Goal: Book appointment/travel/reservation

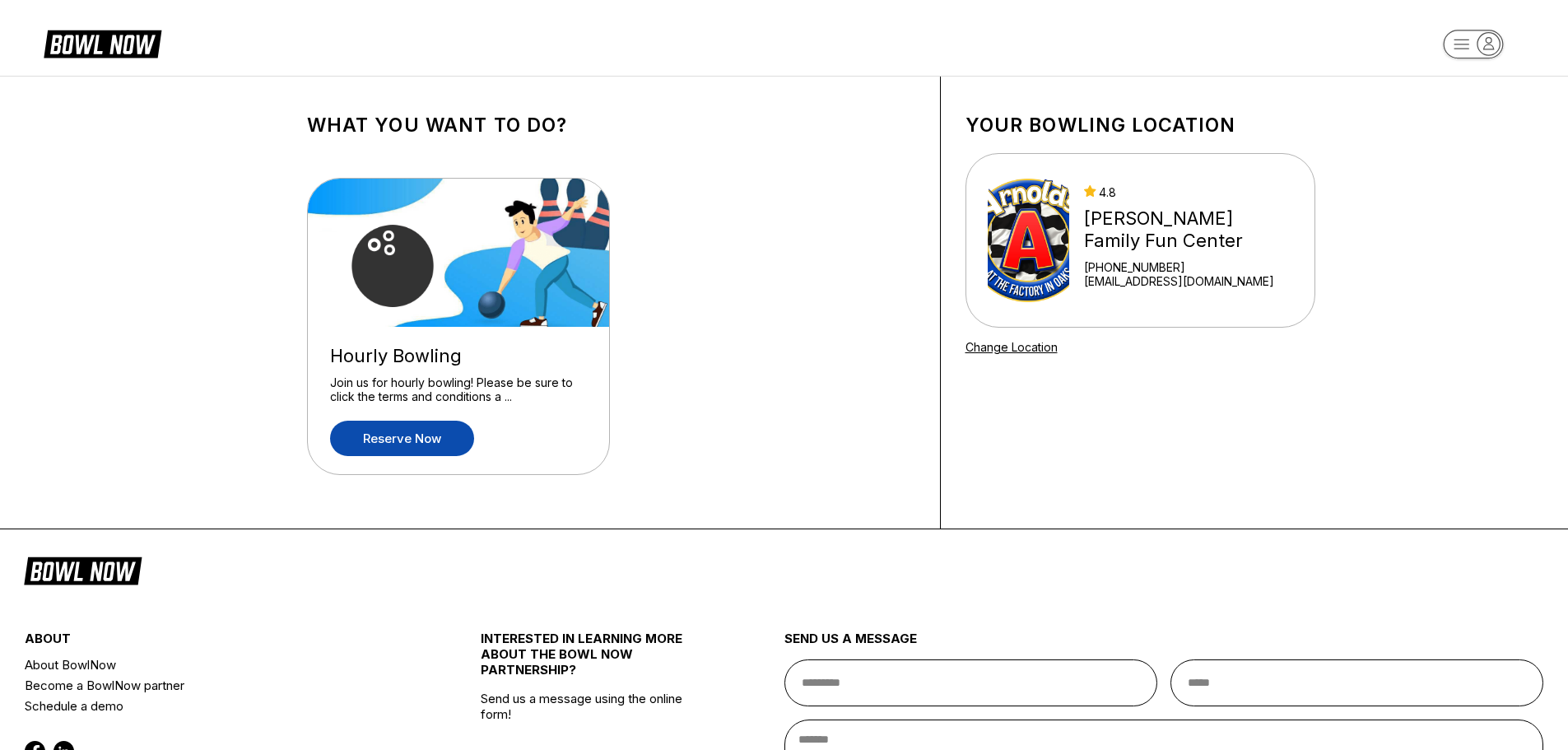
click at [424, 436] on link "Reserve now" at bounding box center [402, 438] width 144 height 36
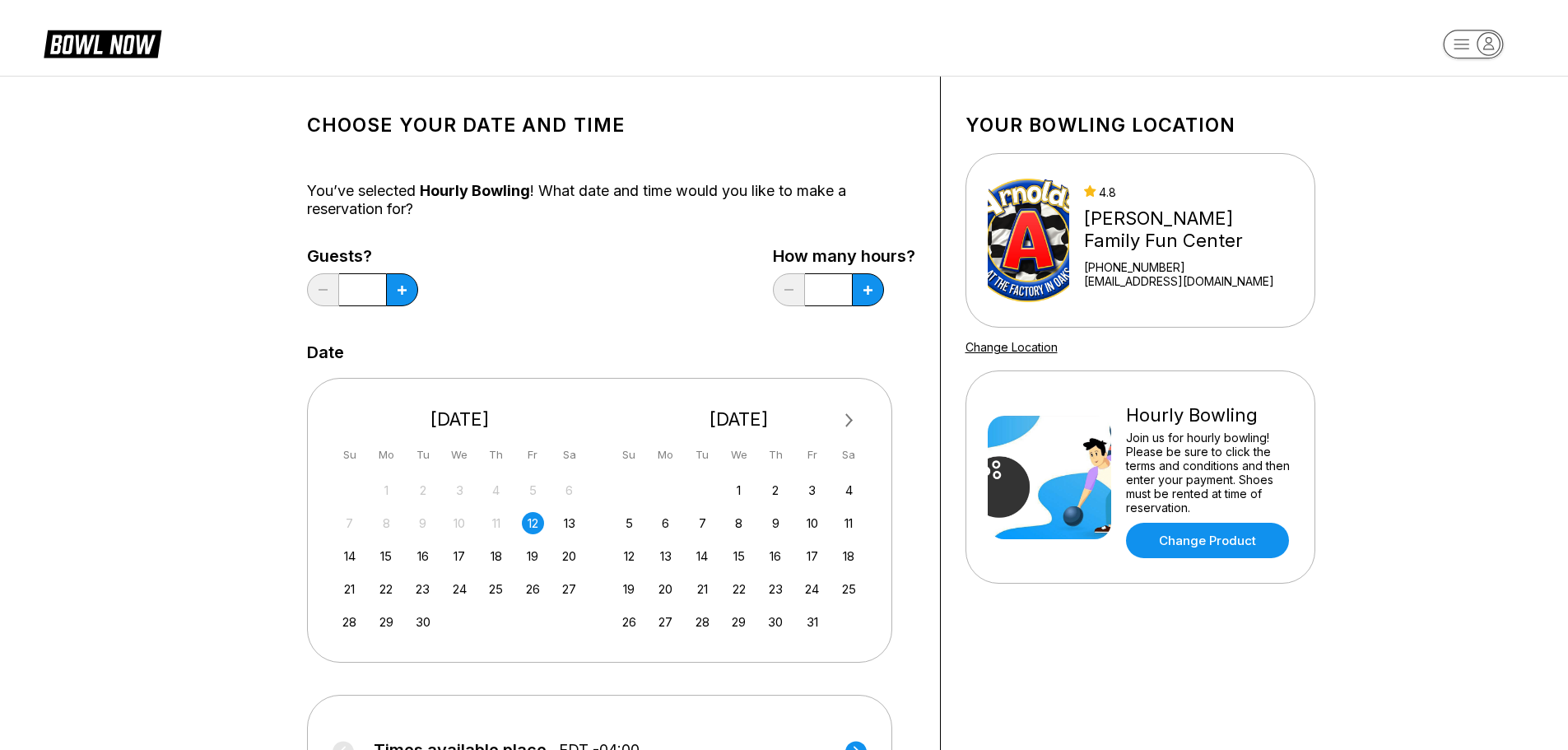
click at [530, 528] on div "12" at bounding box center [533, 523] width 23 height 23
click at [410, 297] on button at bounding box center [402, 289] width 33 height 33
type input "*"
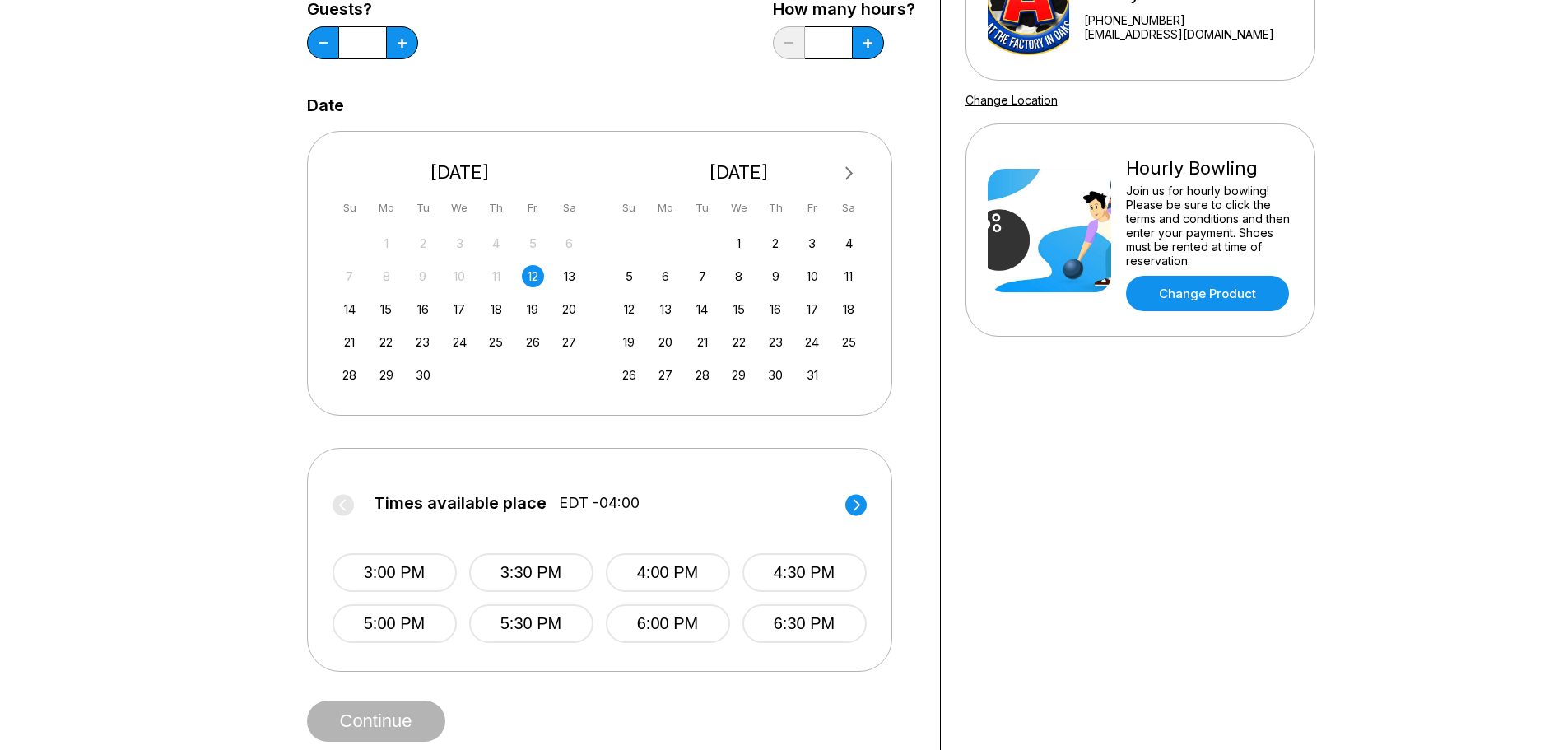
scroll to position [330, 0]
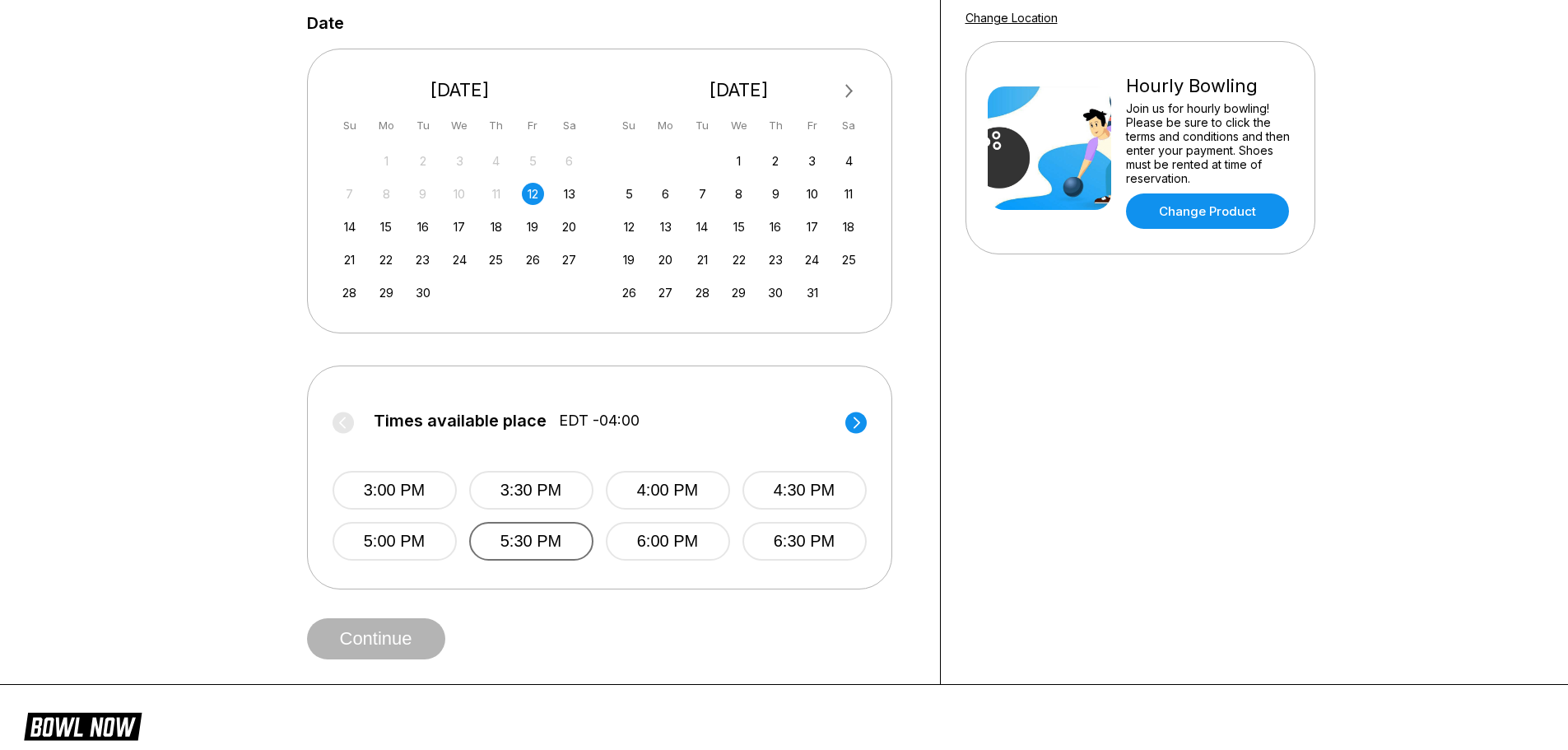
click at [526, 543] on button "5:30 PM" at bounding box center [531, 541] width 124 height 38
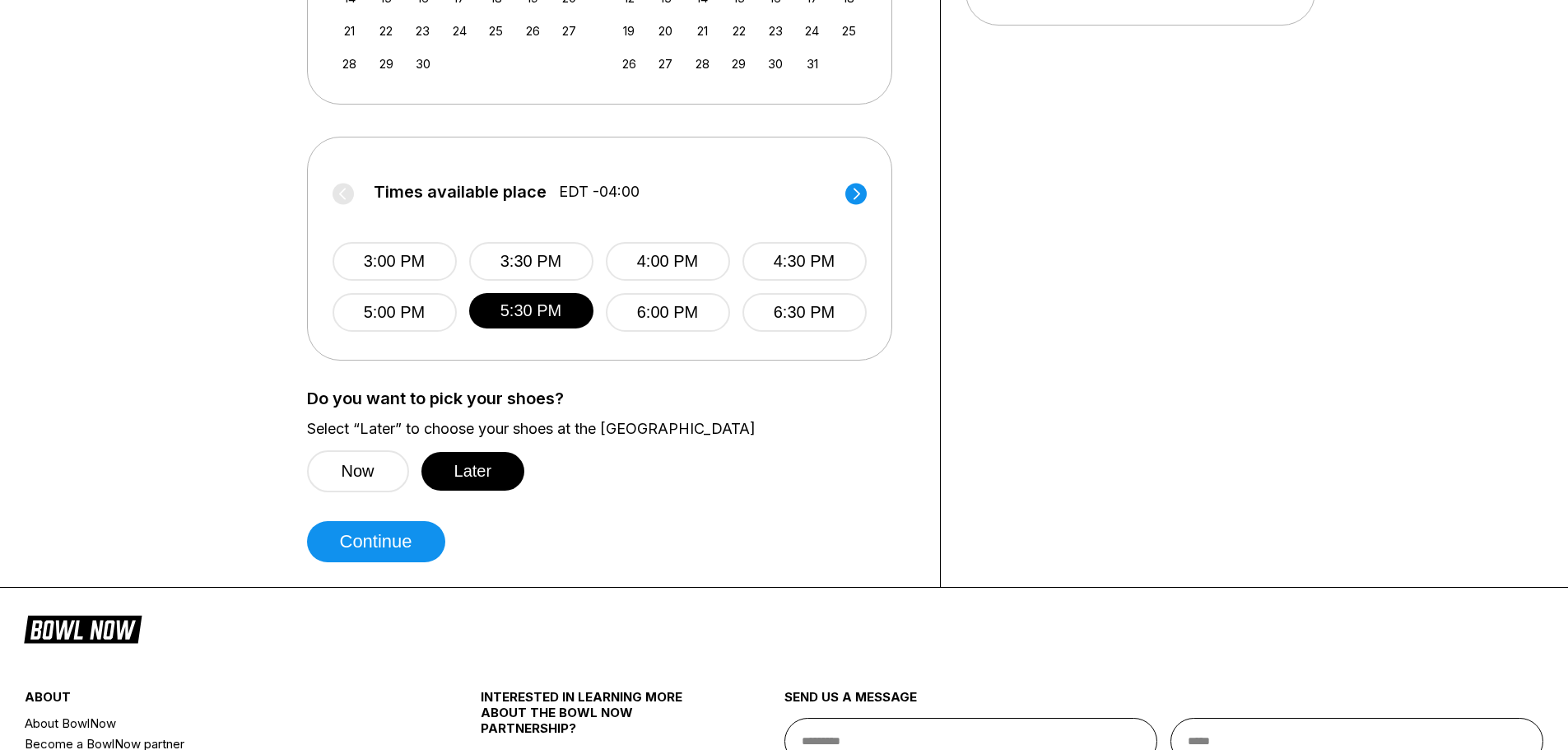
scroll to position [576, 0]
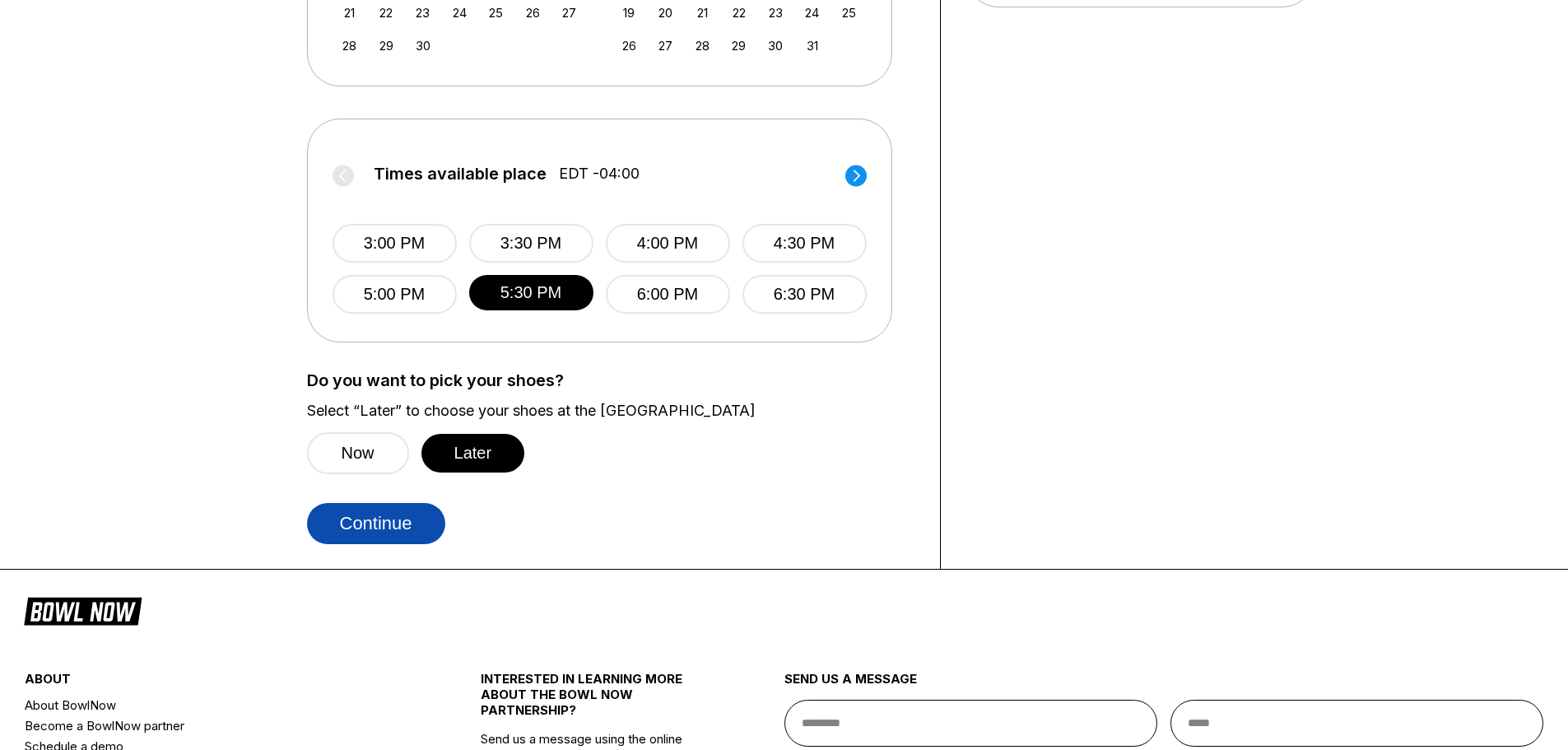
click at [374, 533] on button "Continue" at bounding box center [376, 524] width 138 height 41
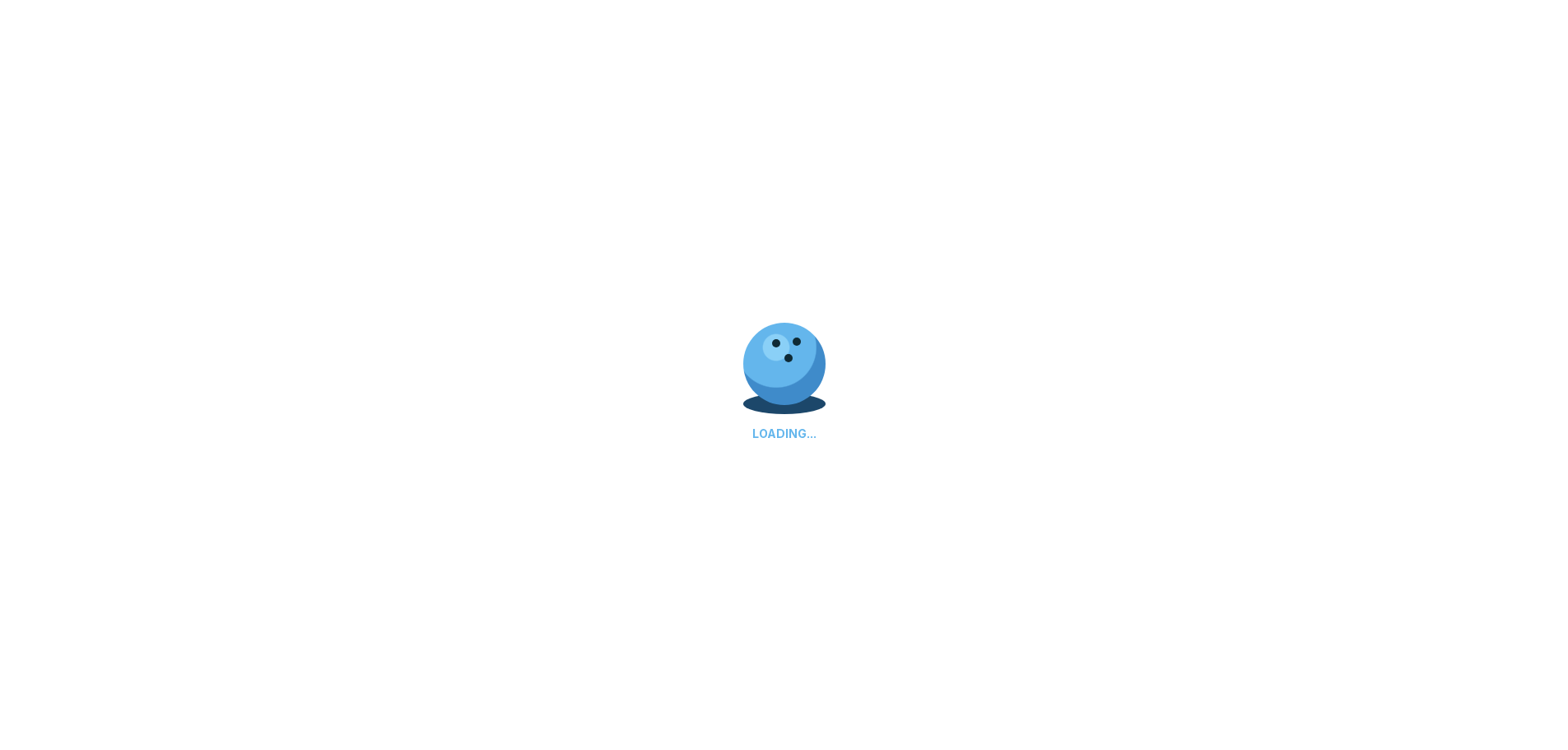
select select "**"
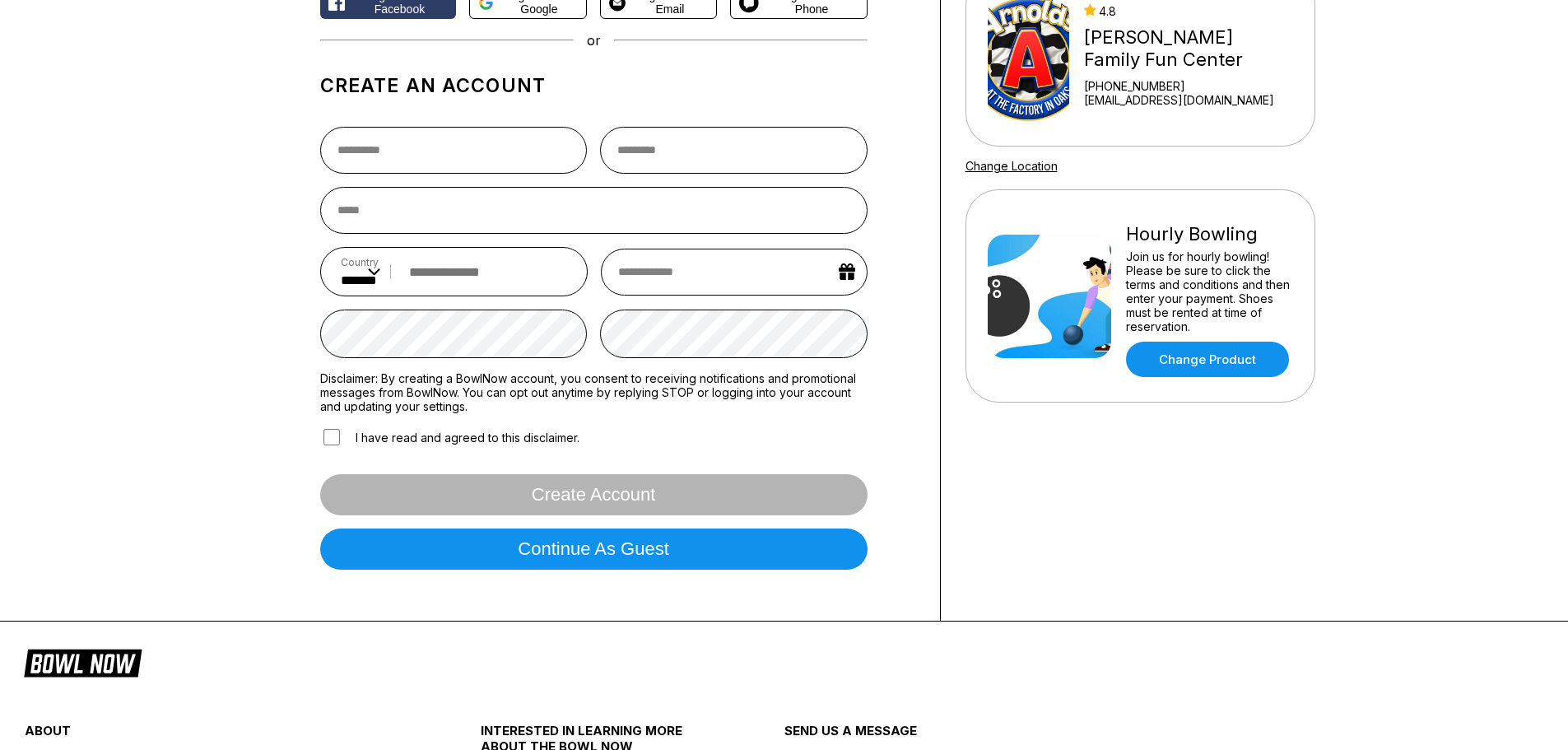
scroll to position [62, 0]
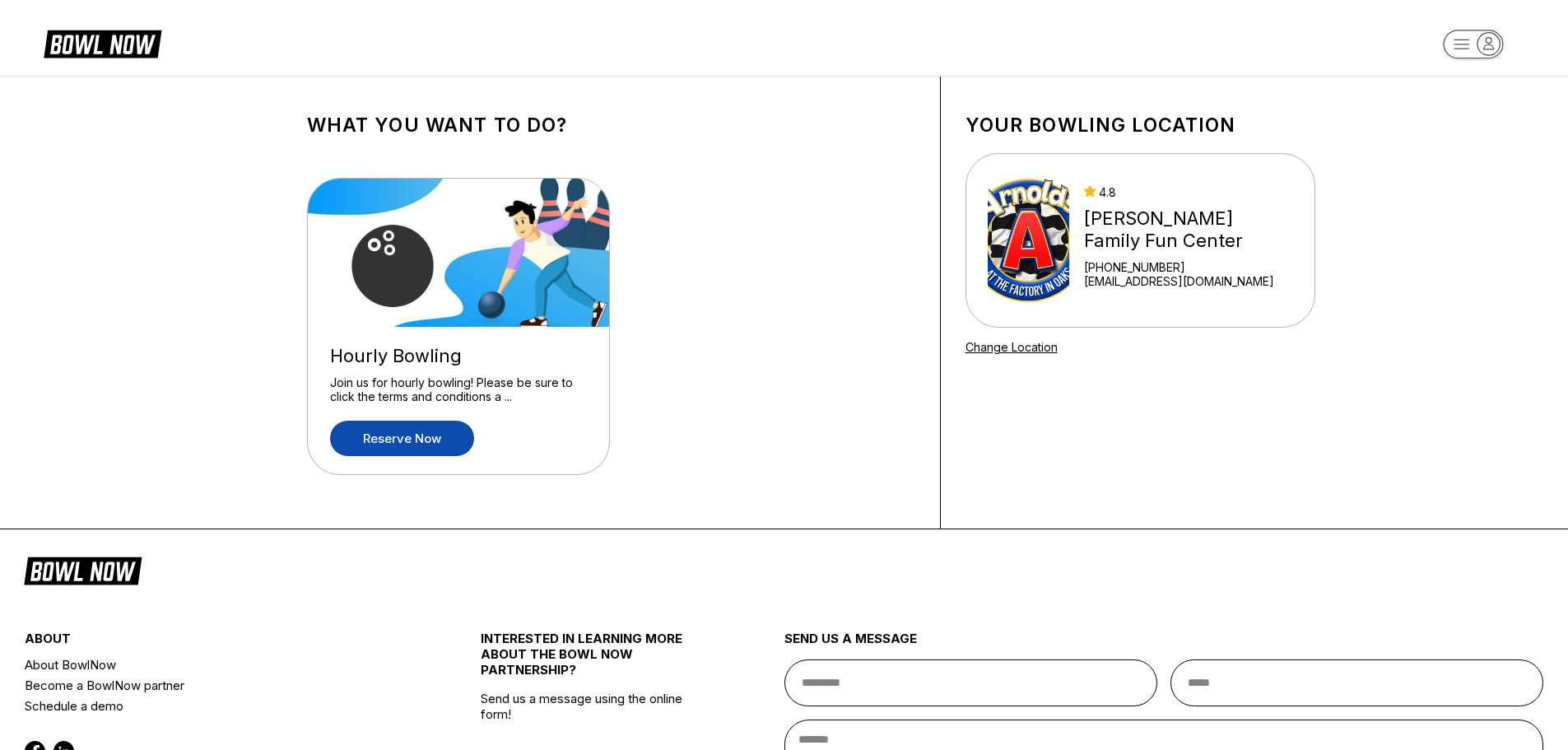
click at [411, 451] on link "Reserve now" at bounding box center [402, 438] width 144 height 36
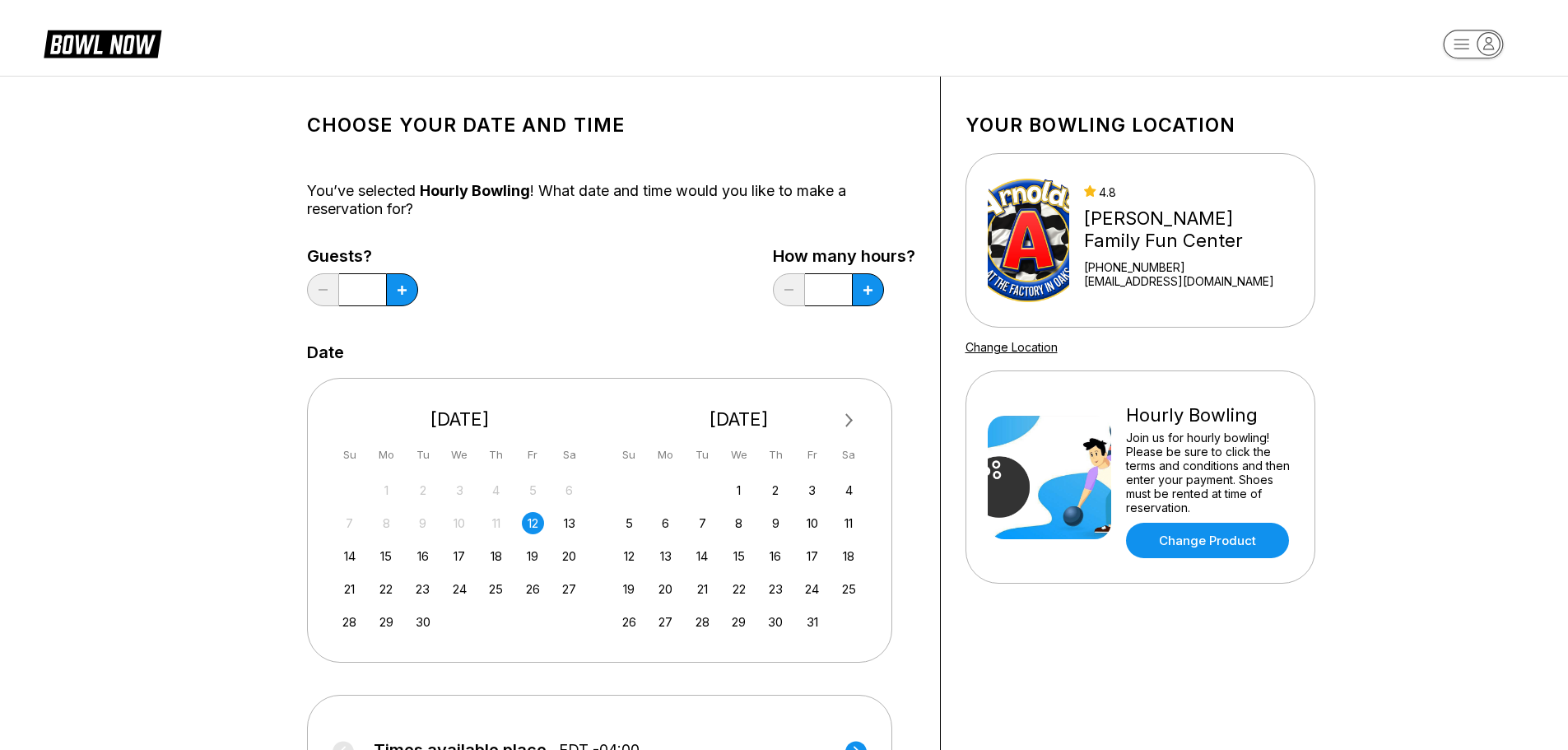
click at [530, 517] on div "12" at bounding box center [533, 523] width 23 height 23
click at [405, 300] on button at bounding box center [402, 289] width 33 height 33
type input "*"
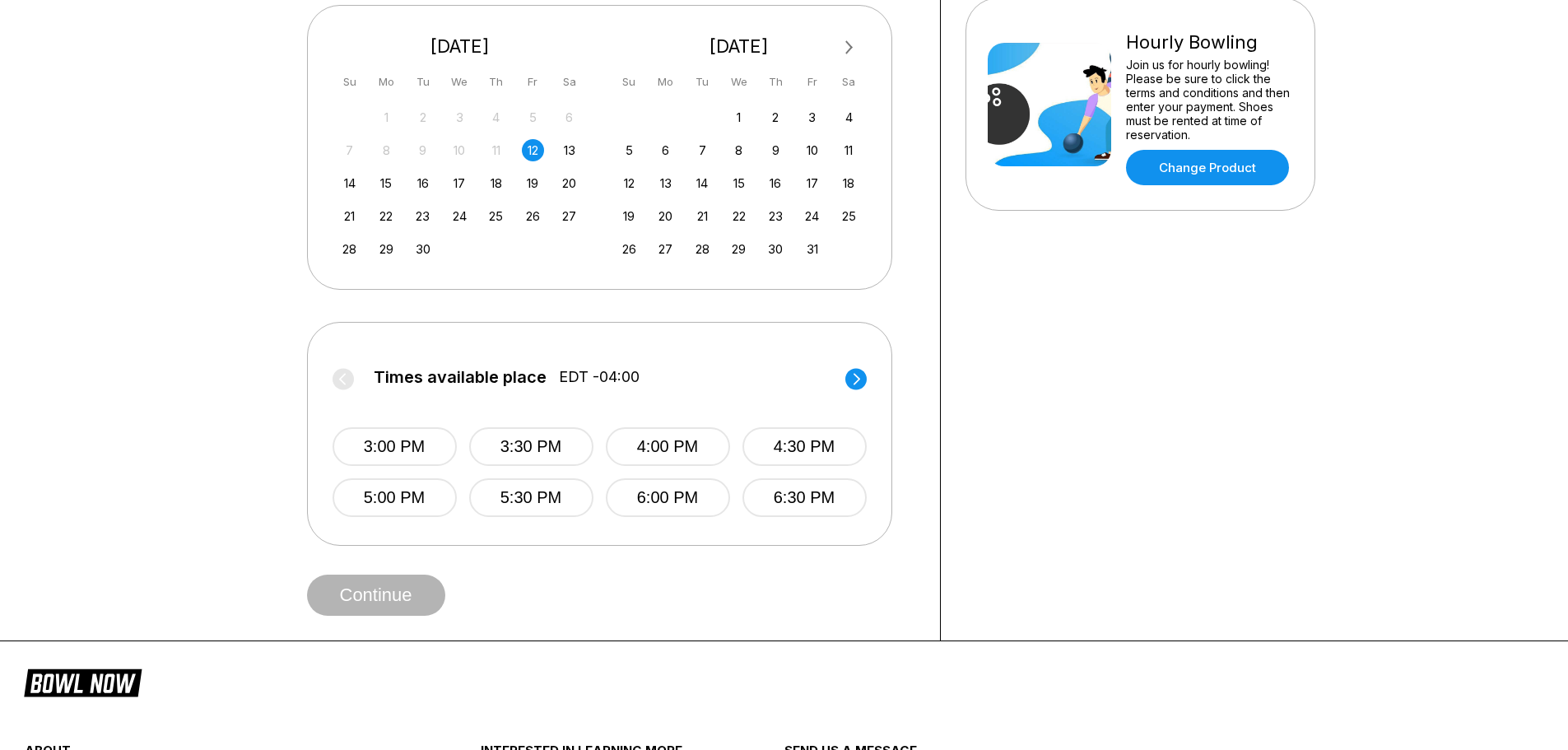
scroll to position [412, 0]
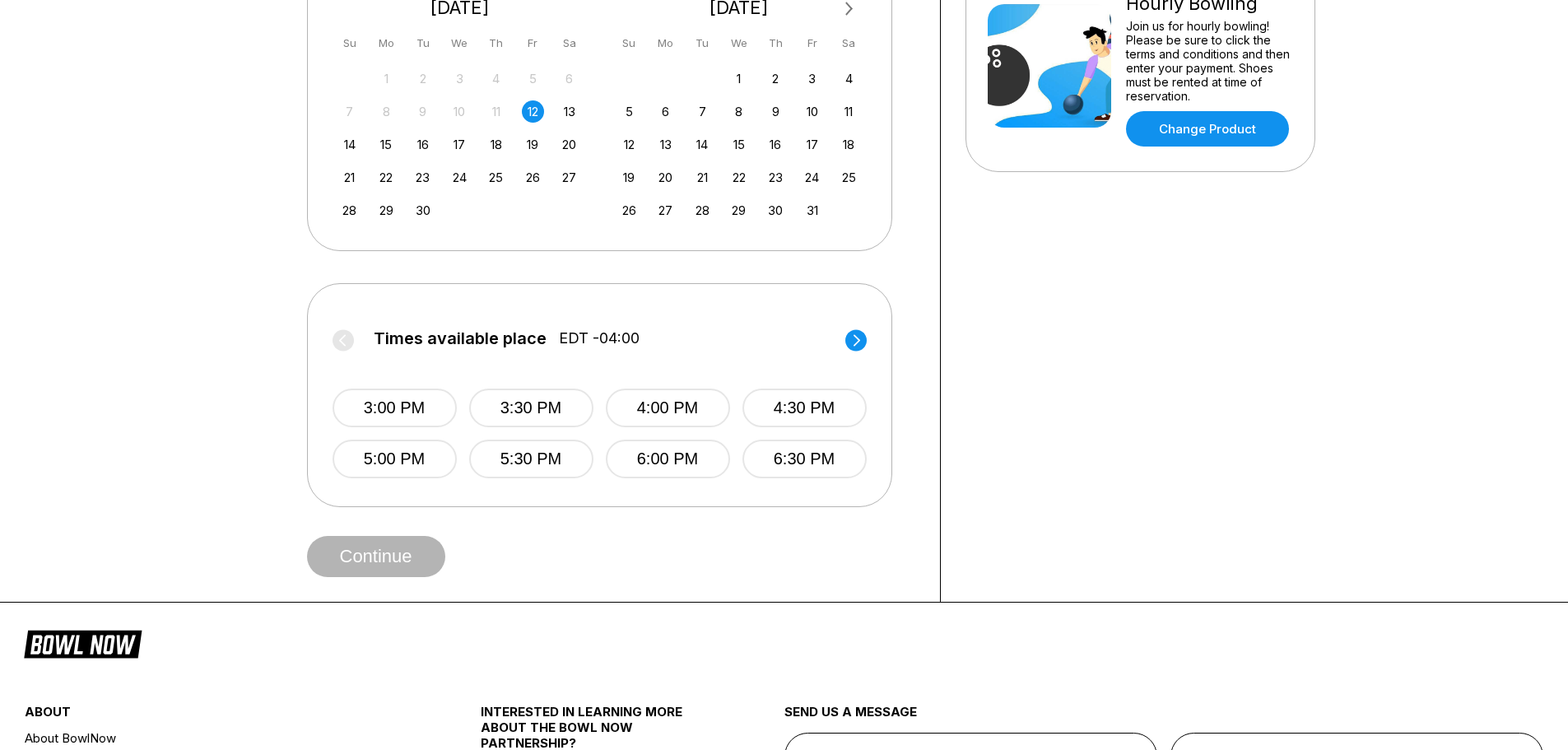
click at [857, 345] on circle at bounding box center [857, 340] width 22 height 22
click at [344, 334] on circle at bounding box center [343, 340] width 22 height 22
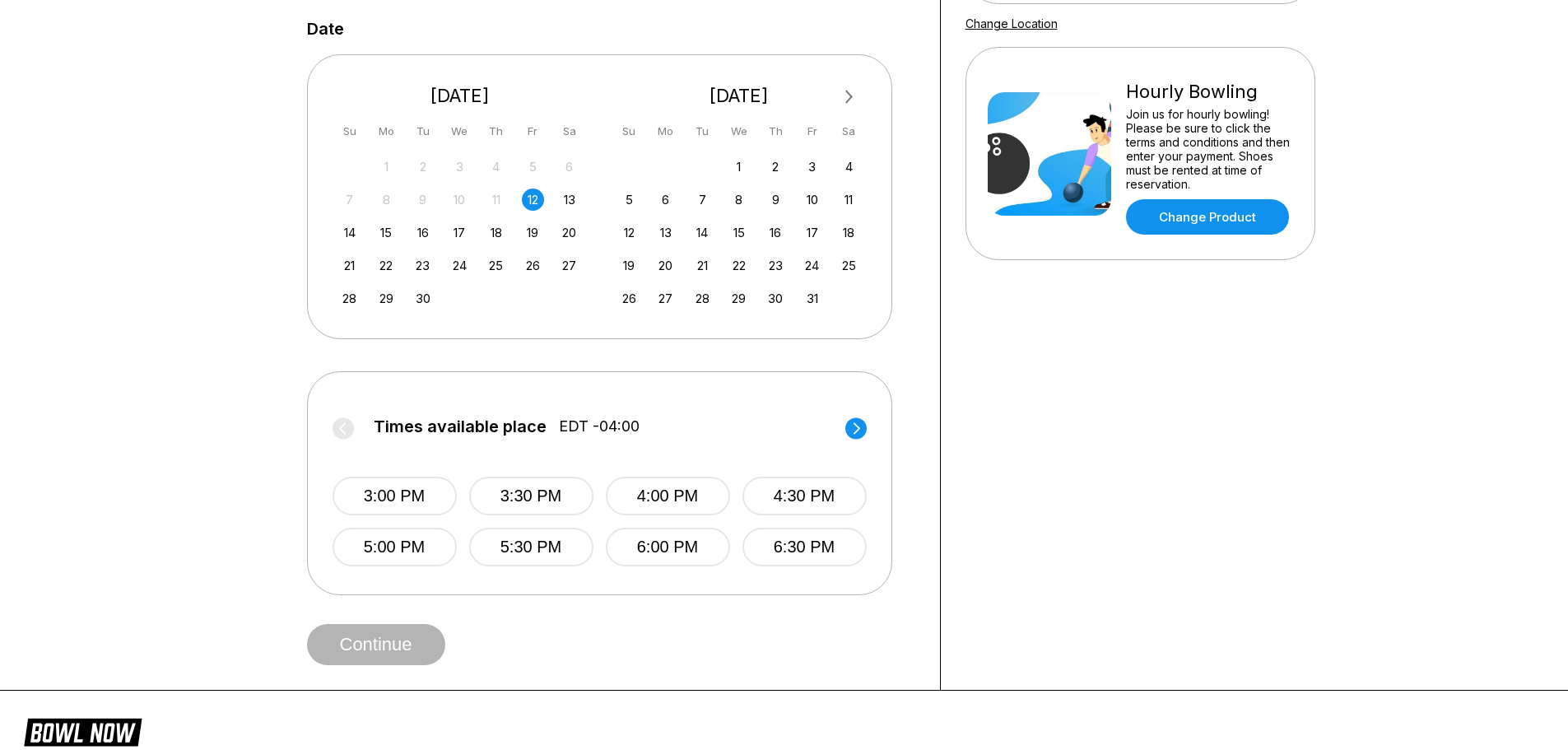
scroll to position [330, 0]
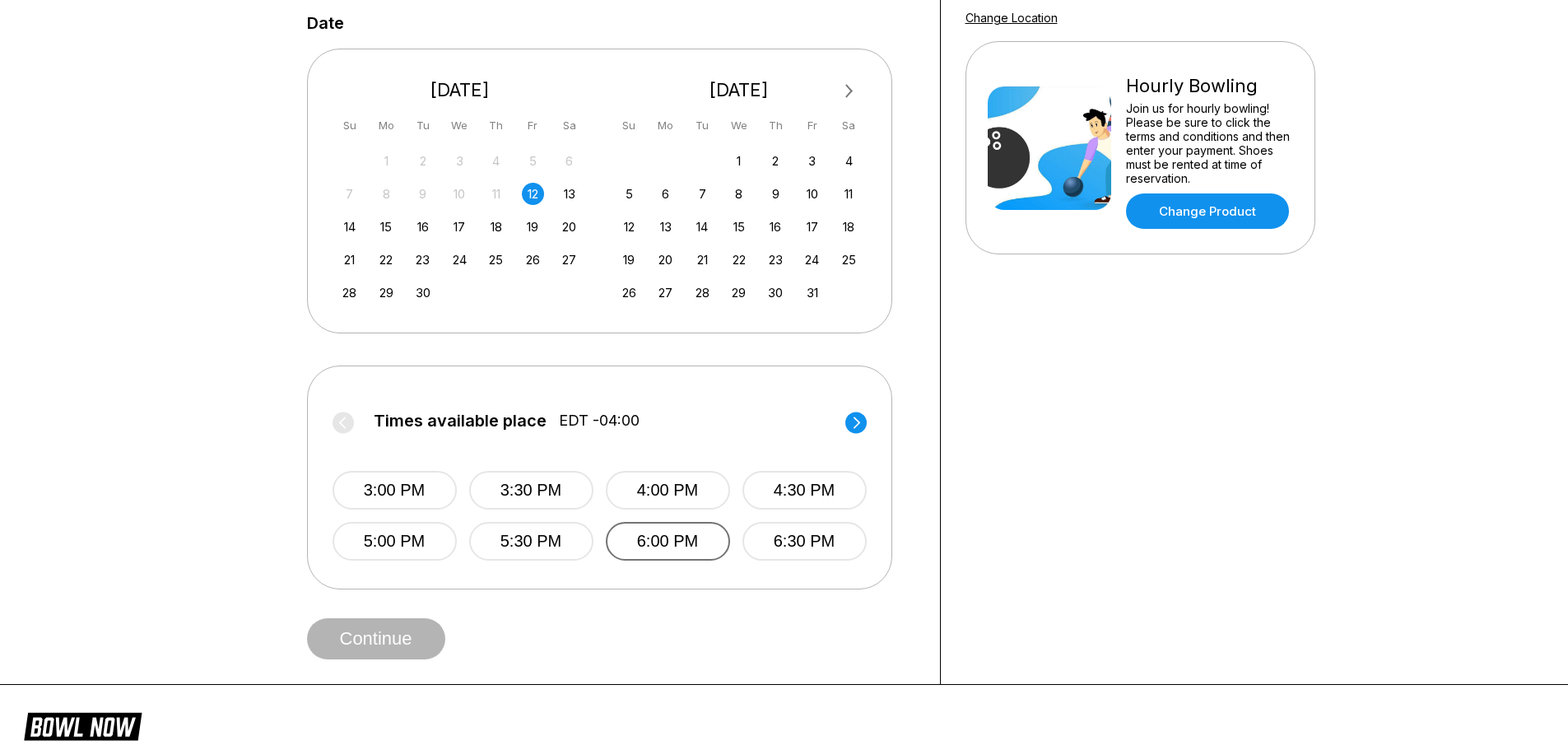
click at [688, 548] on button "6:00 PM" at bounding box center [668, 541] width 124 height 38
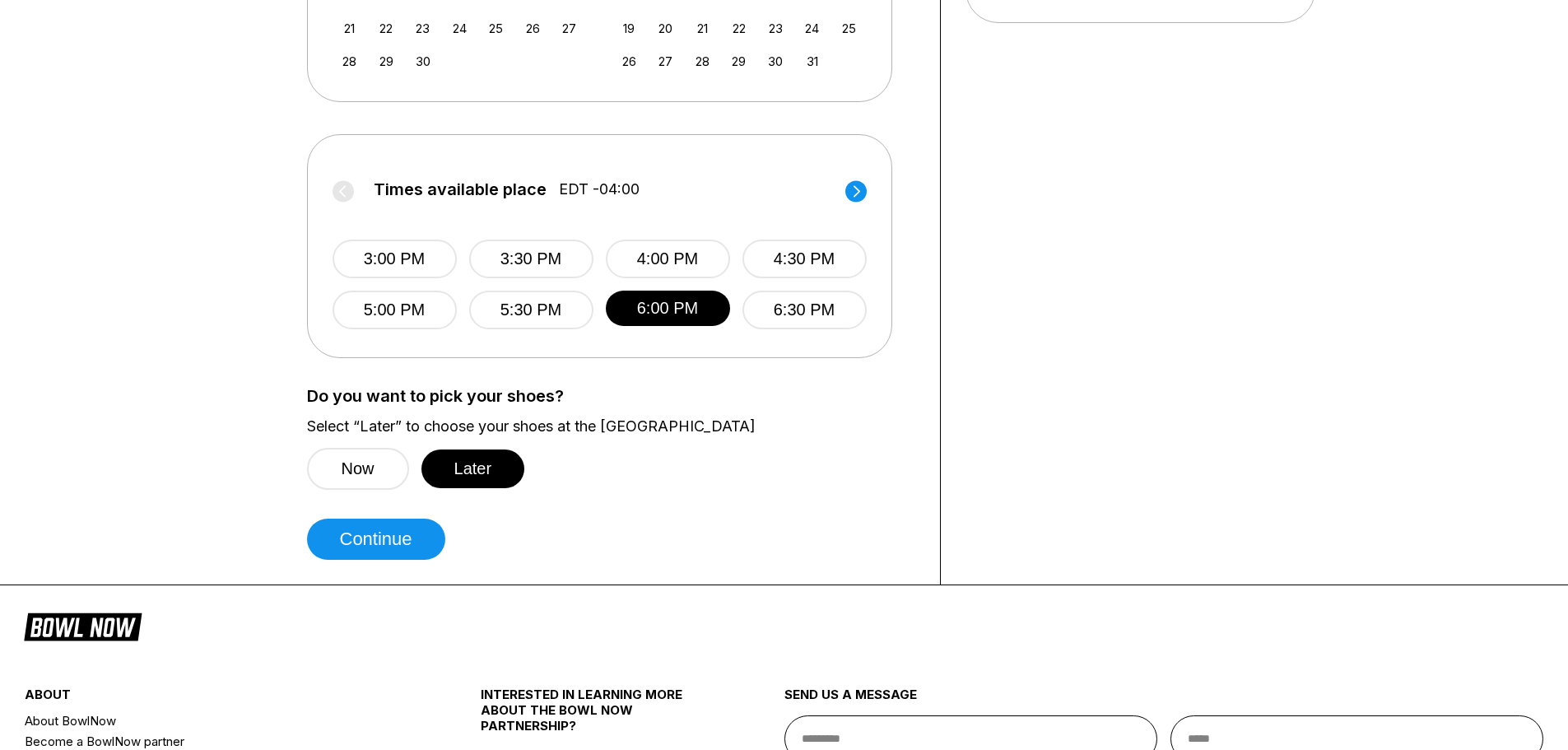
scroll to position [576, 0]
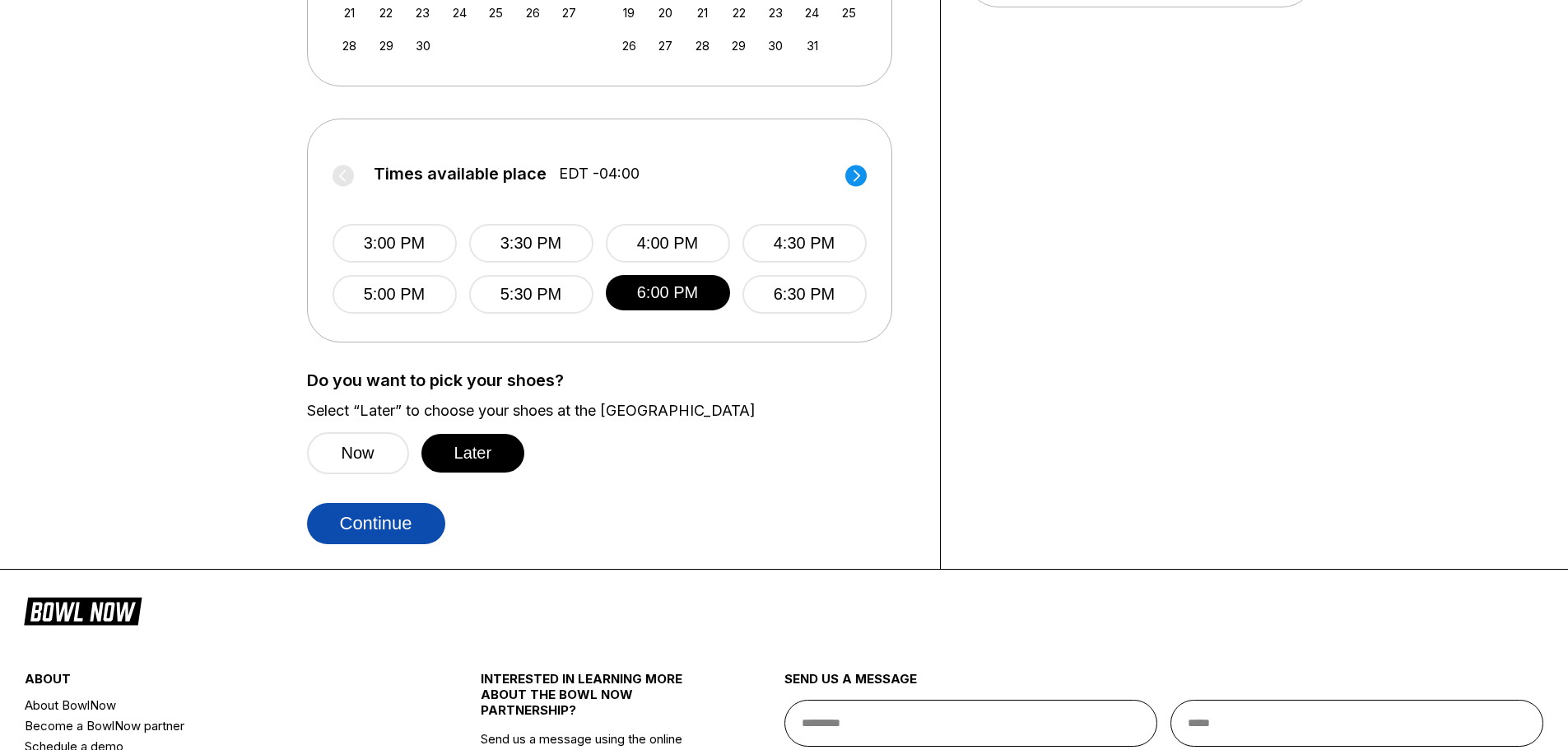
click at [427, 539] on button "Continue" at bounding box center [376, 524] width 138 height 41
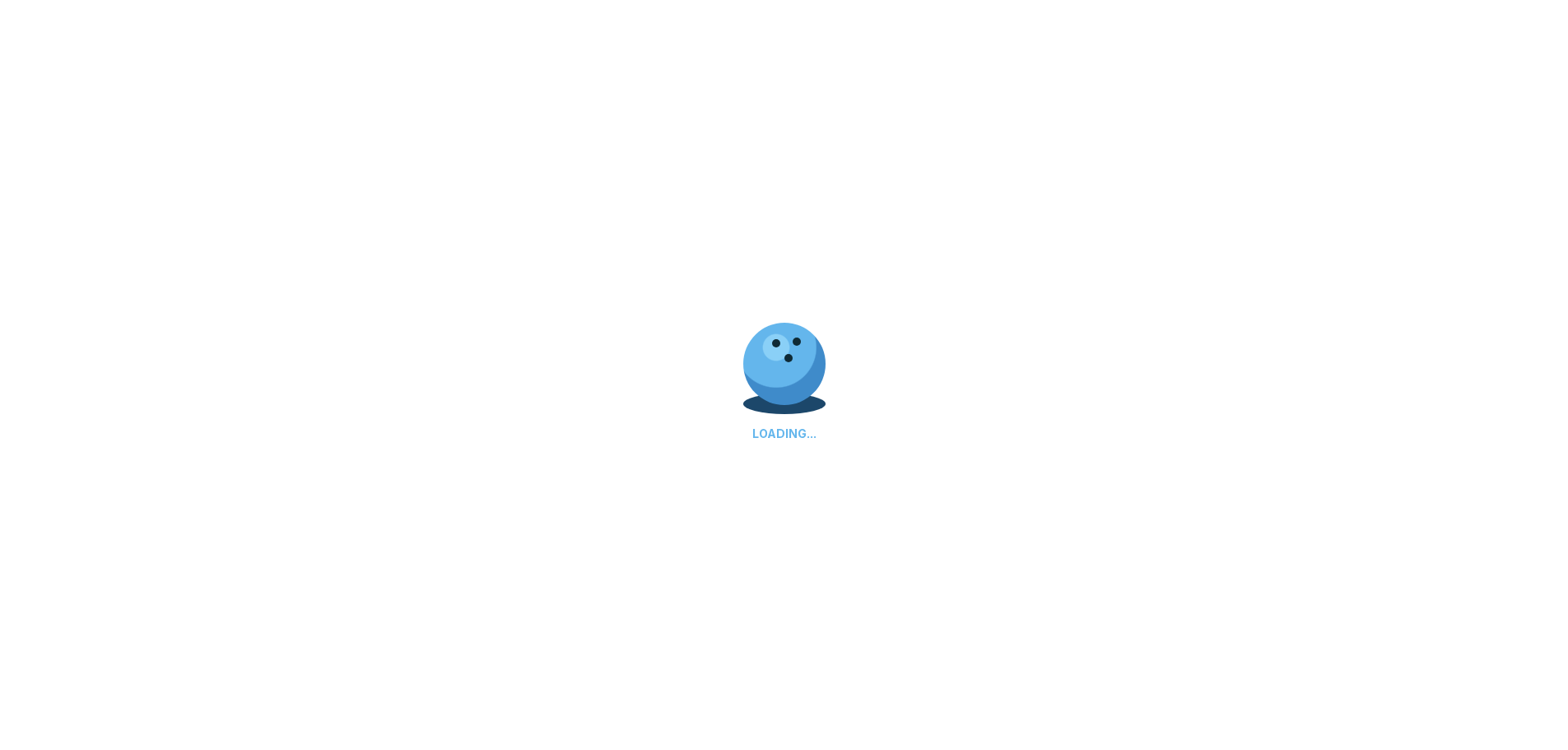
select select "**"
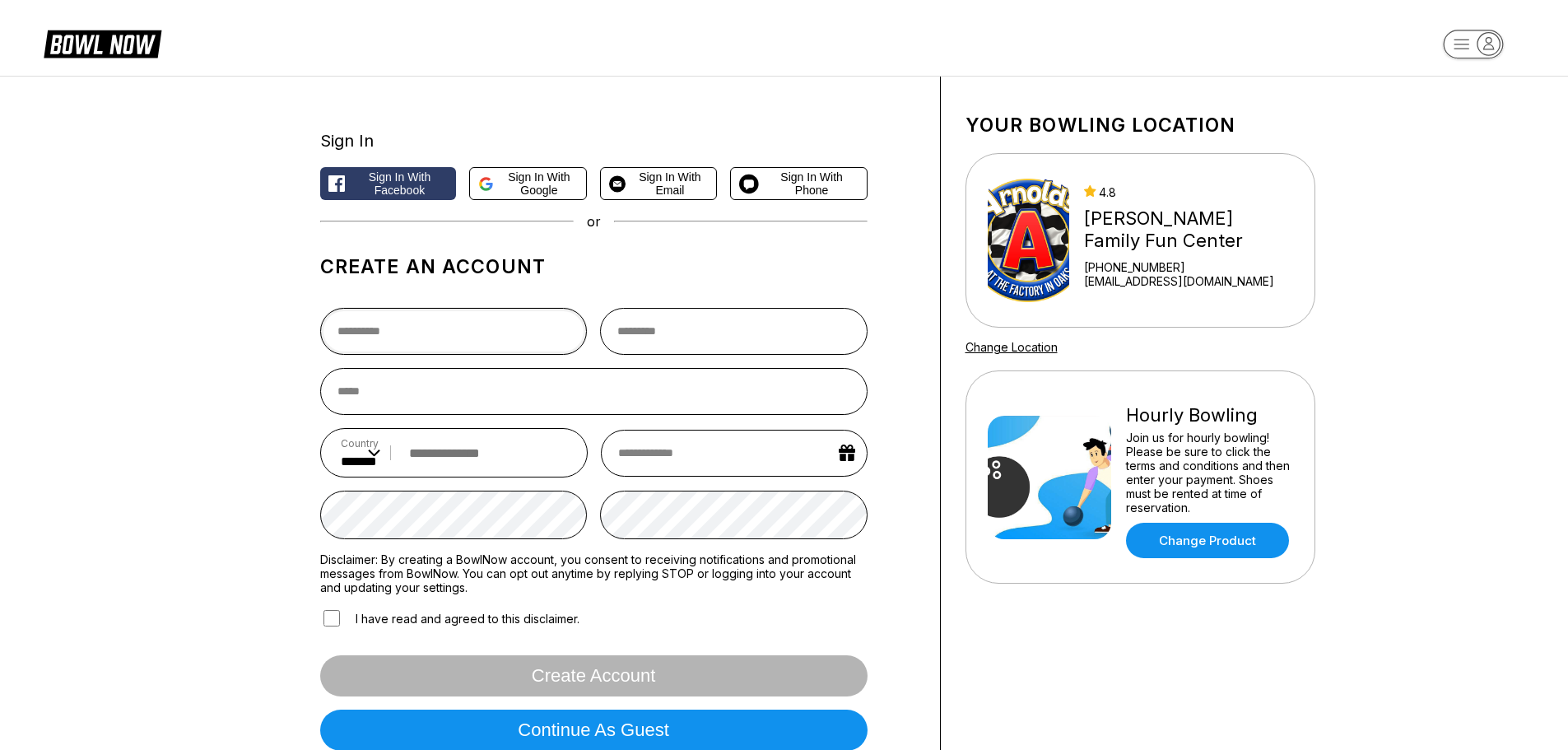
click at [386, 326] on input "text" at bounding box center [453, 332] width 267 height 47
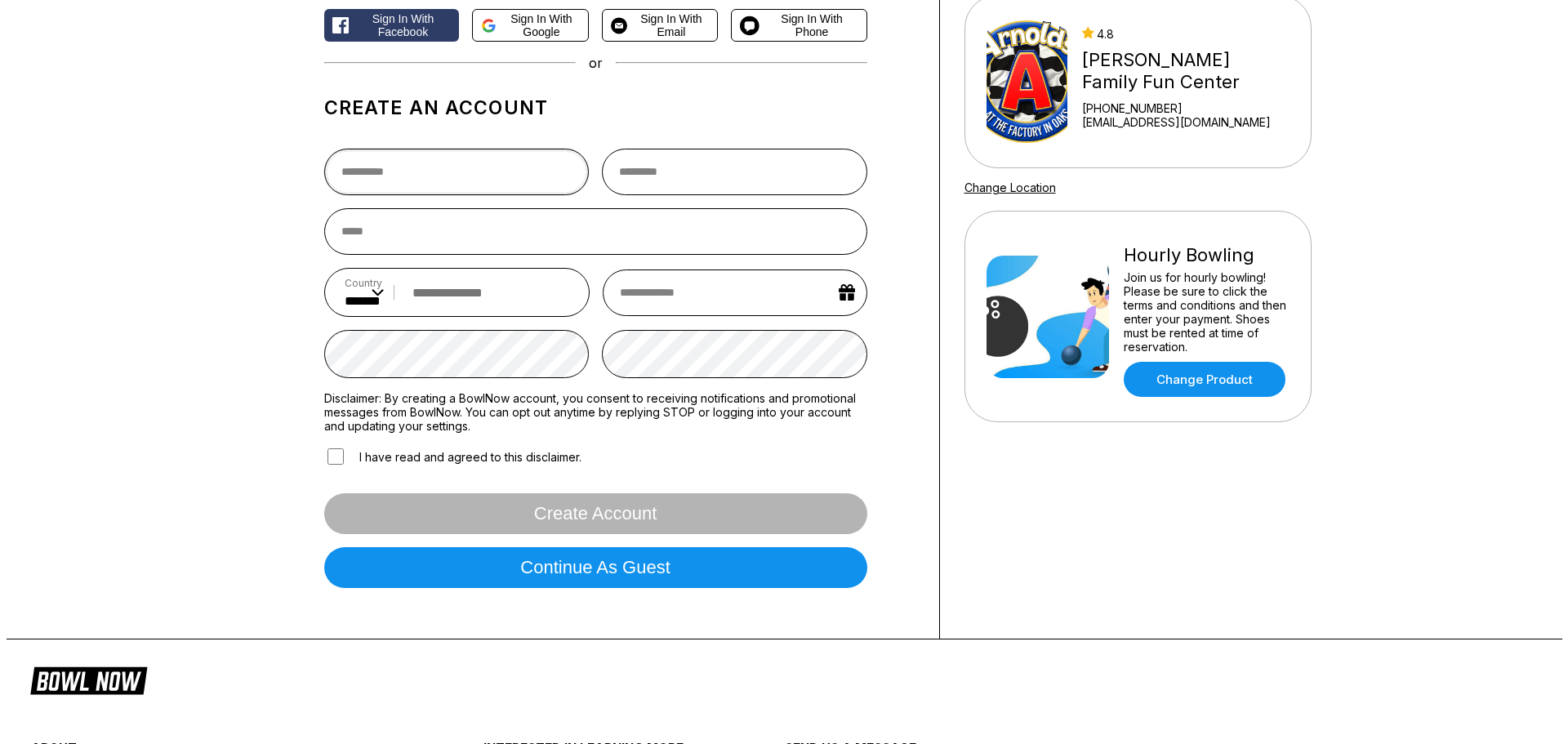
scroll to position [163, 0]
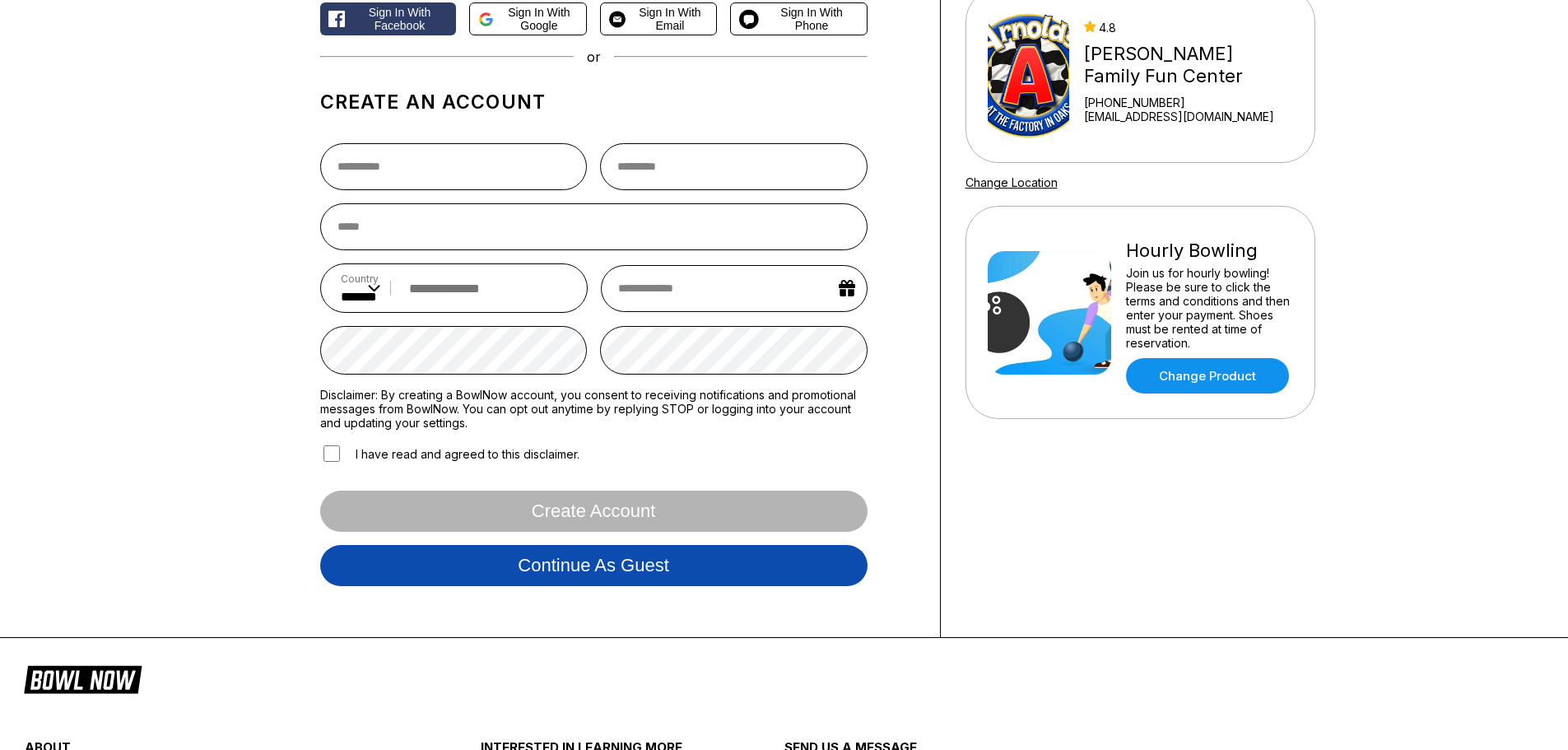
click at [603, 558] on button "Continue as guest" at bounding box center [593, 565] width 548 height 41
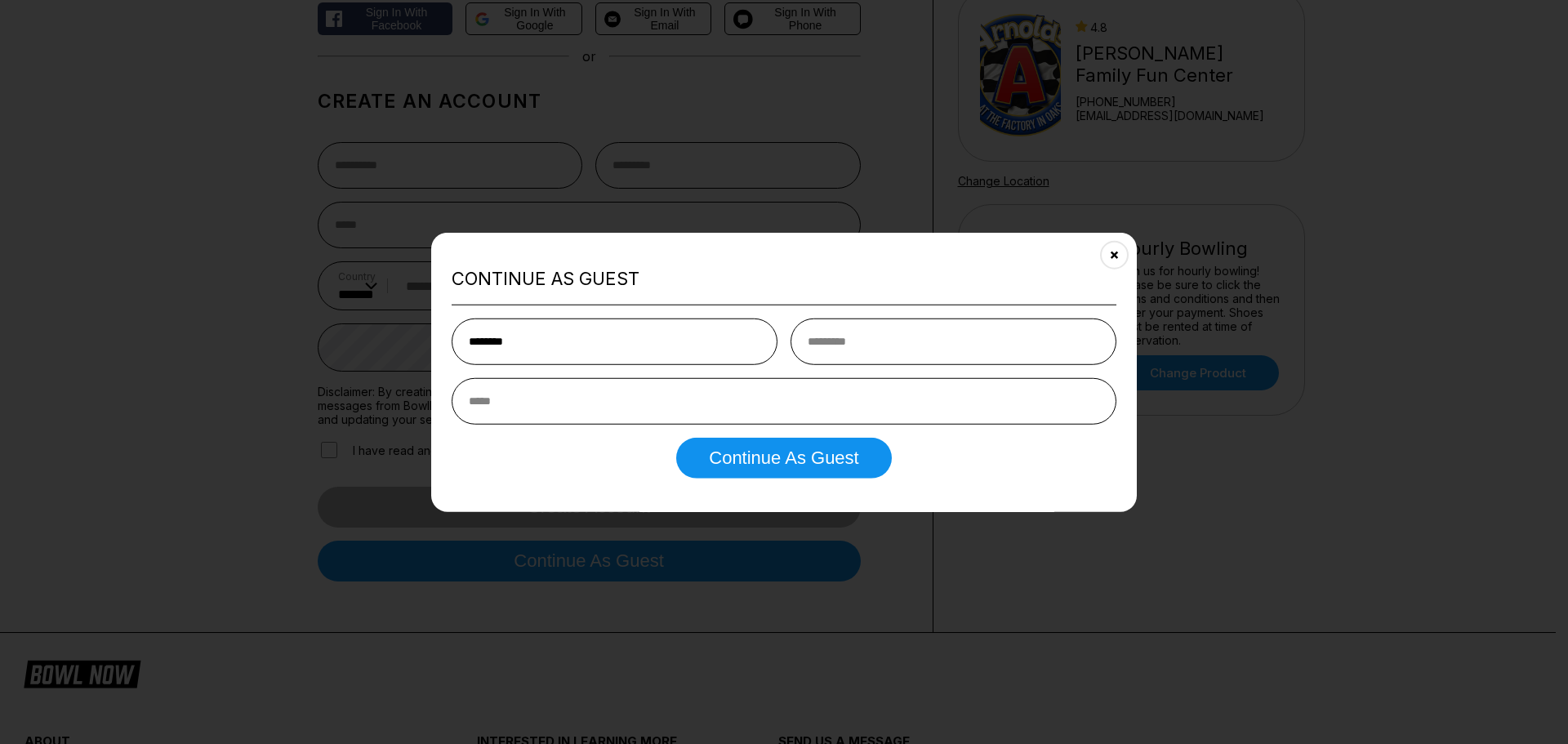
type input "********"
type input "*******"
type input "**********"
click at [724, 459] on button "Continue as Guest" at bounding box center [784, 458] width 214 height 41
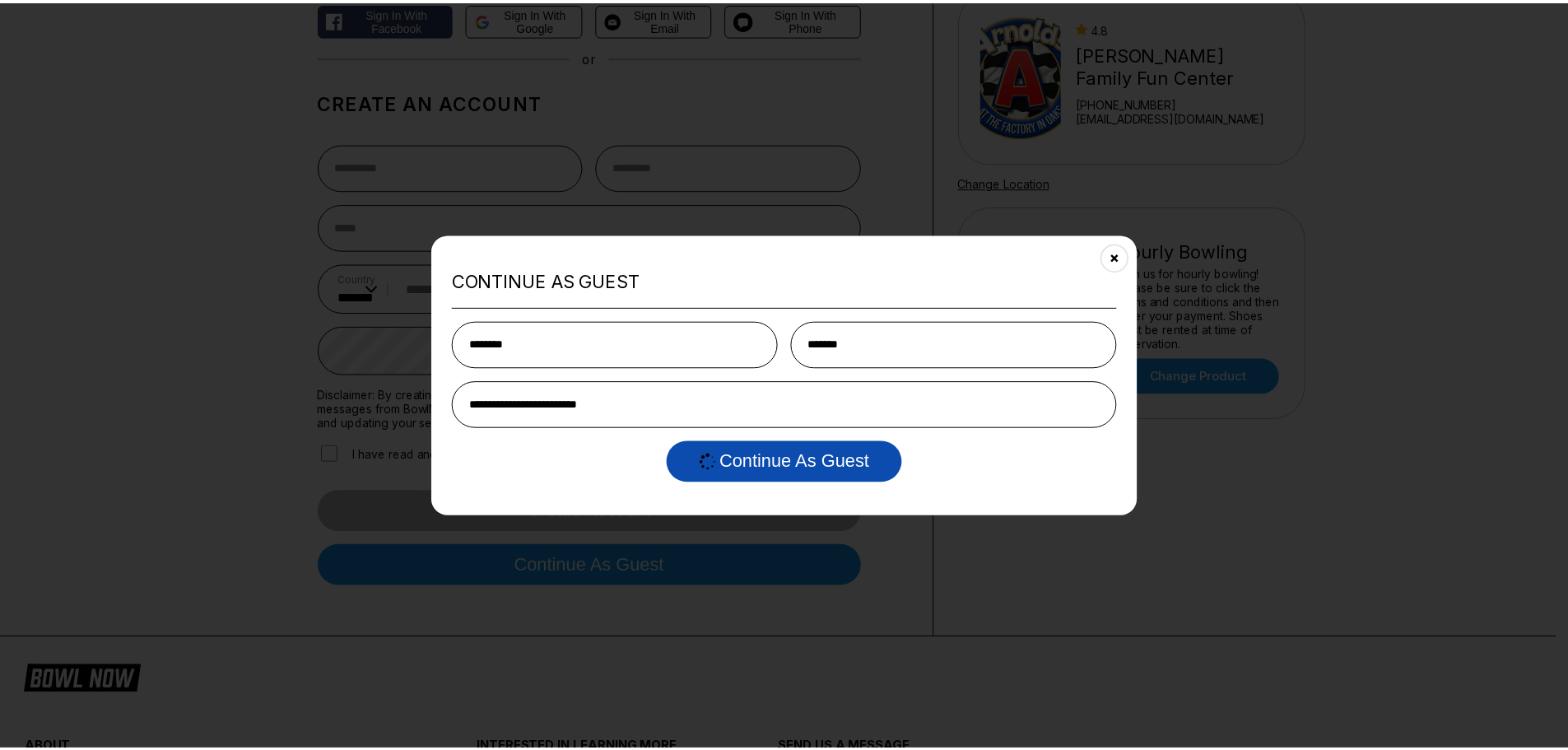
scroll to position [0, 0]
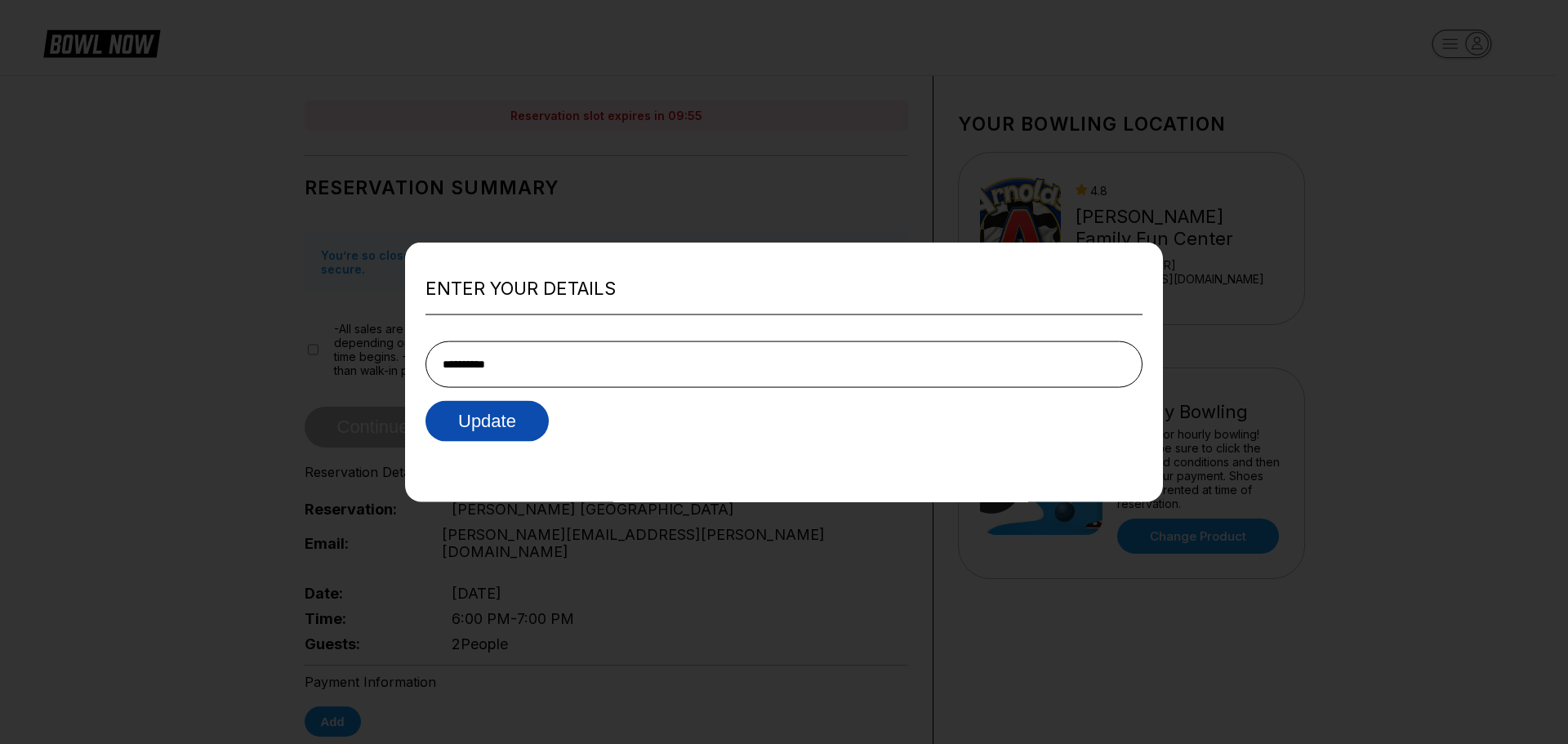
type input "**********"
click at [476, 426] on button "Update" at bounding box center [488, 422] width 123 height 41
